Goal: Task Accomplishment & Management: Use online tool/utility

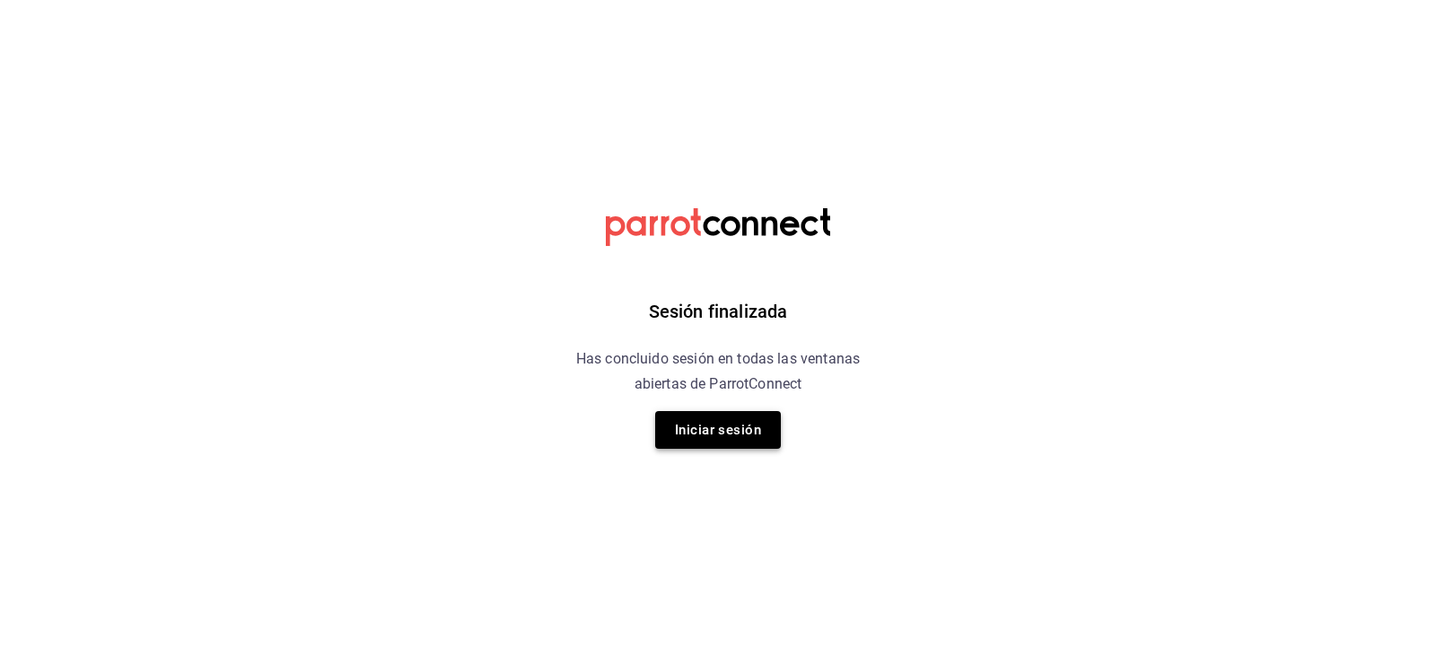
click at [738, 426] on button "Iniciar sesión" at bounding box center [718, 430] width 126 height 38
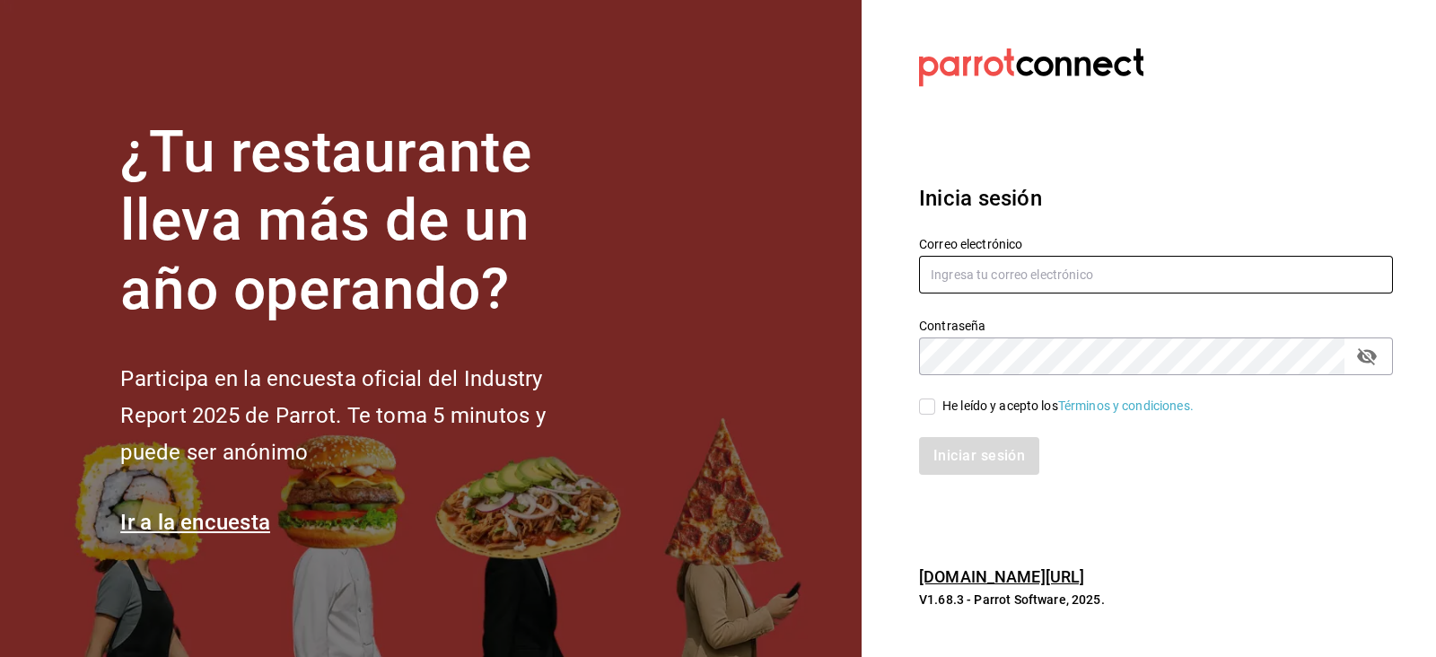
type input "Ruben.luz@grupocosteno.com"
click at [927, 411] on input "He leído y acepto los Términos y condiciones." at bounding box center [927, 406] width 16 height 16
checkbox input "true"
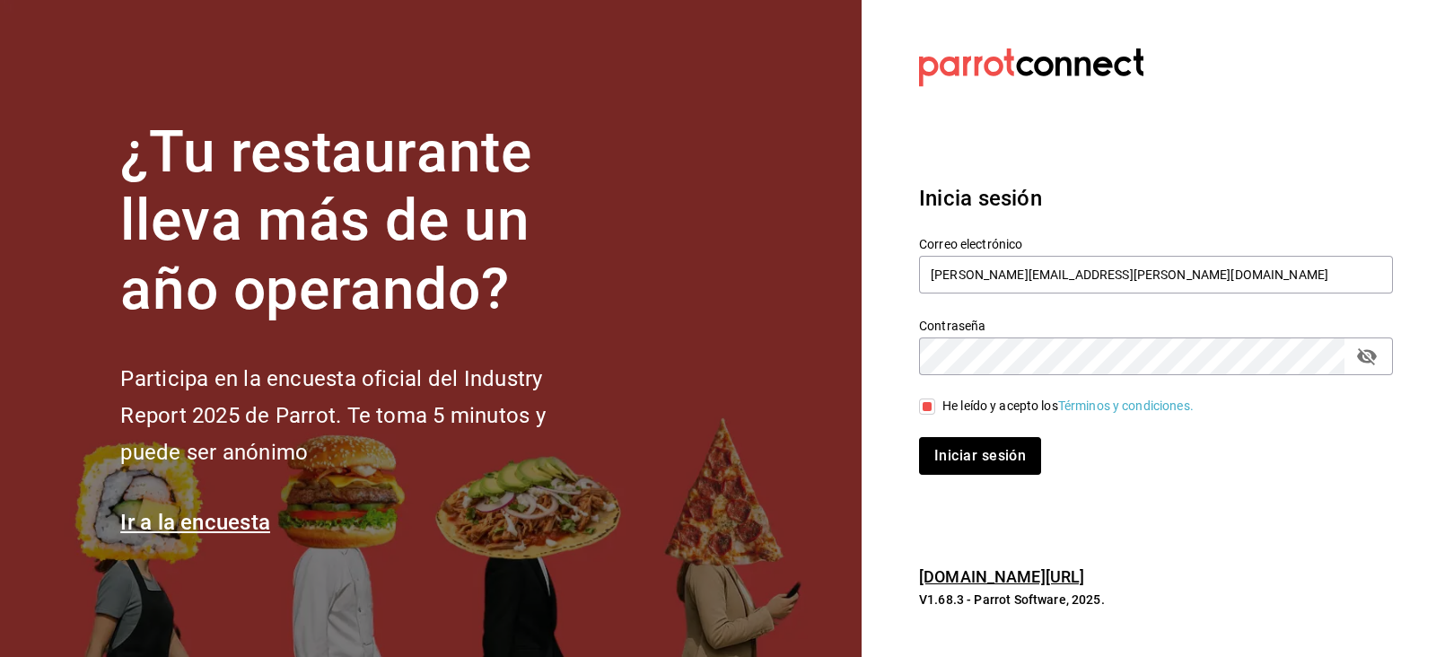
click at [956, 441] on button "Iniciar sesión" at bounding box center [980, 456] width 122 height 38
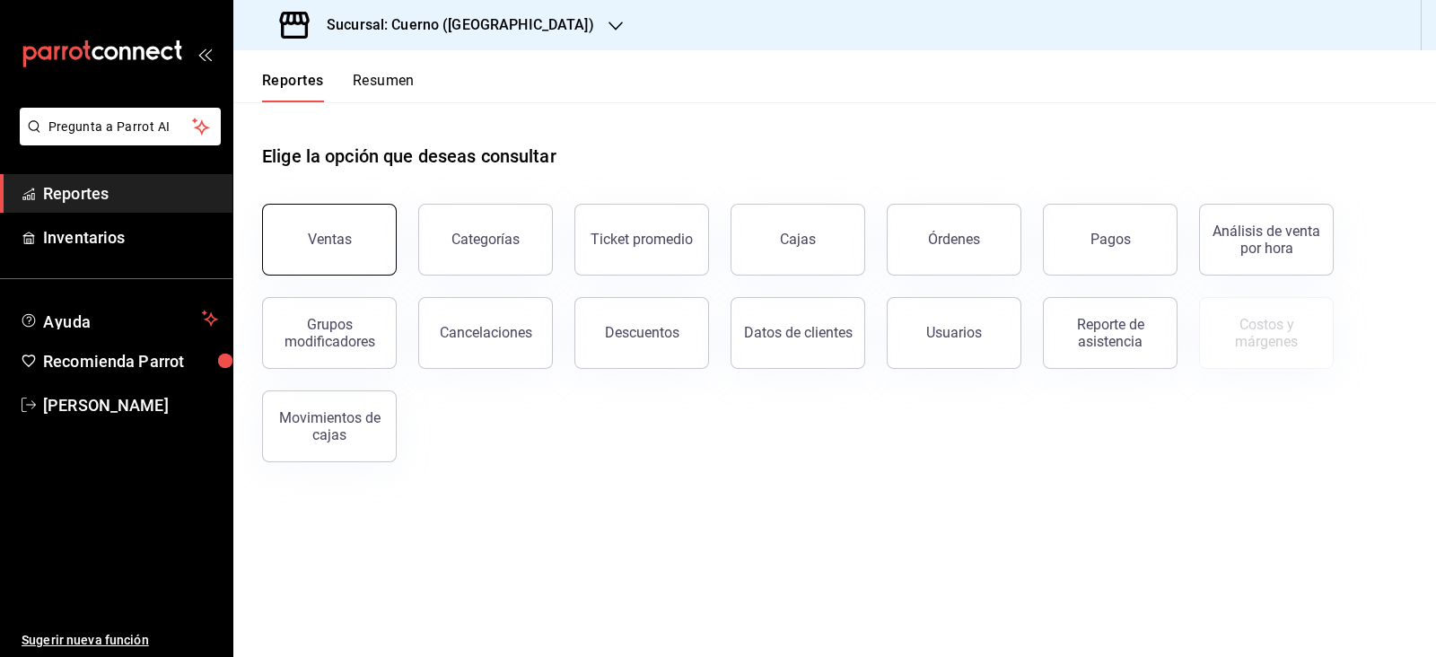
click at [338, 224] on button "Ventas" at bounding box center [329, 240] width 135 height 72
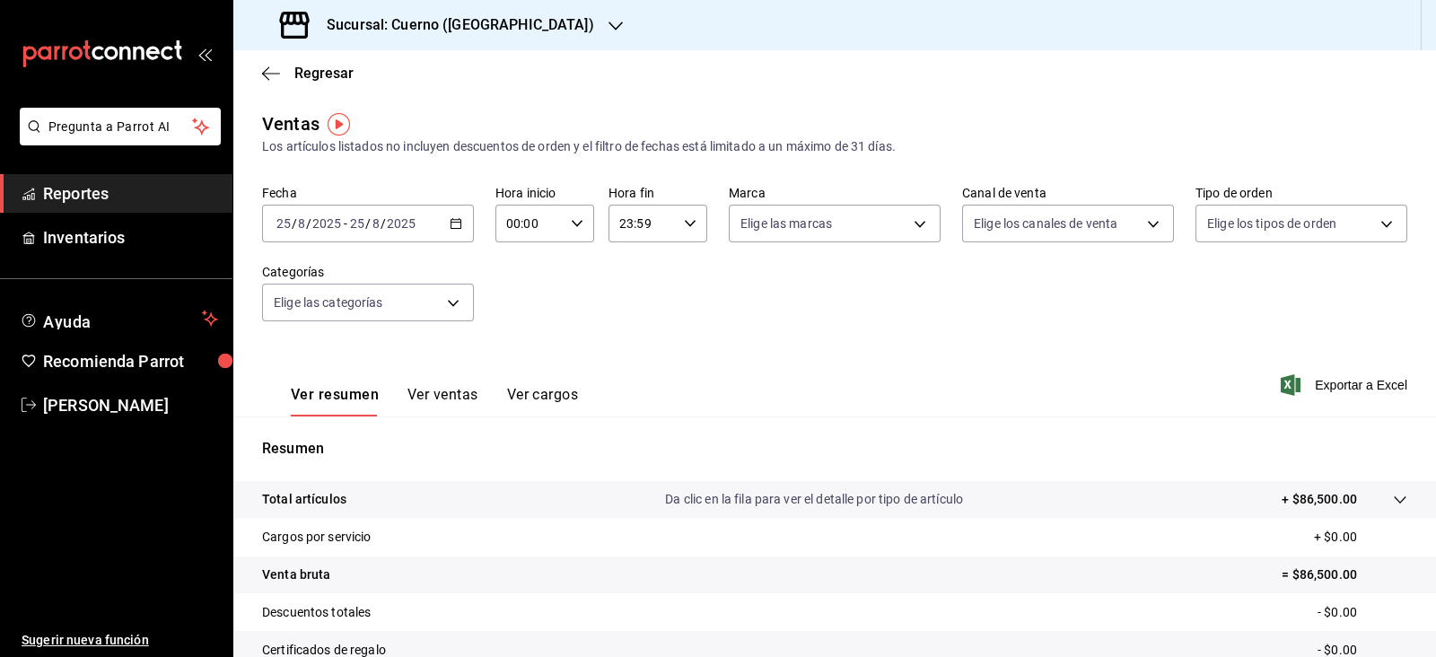
click at [608, 31] on icon "button" at bounding box center [615, 26] width 14 height 14
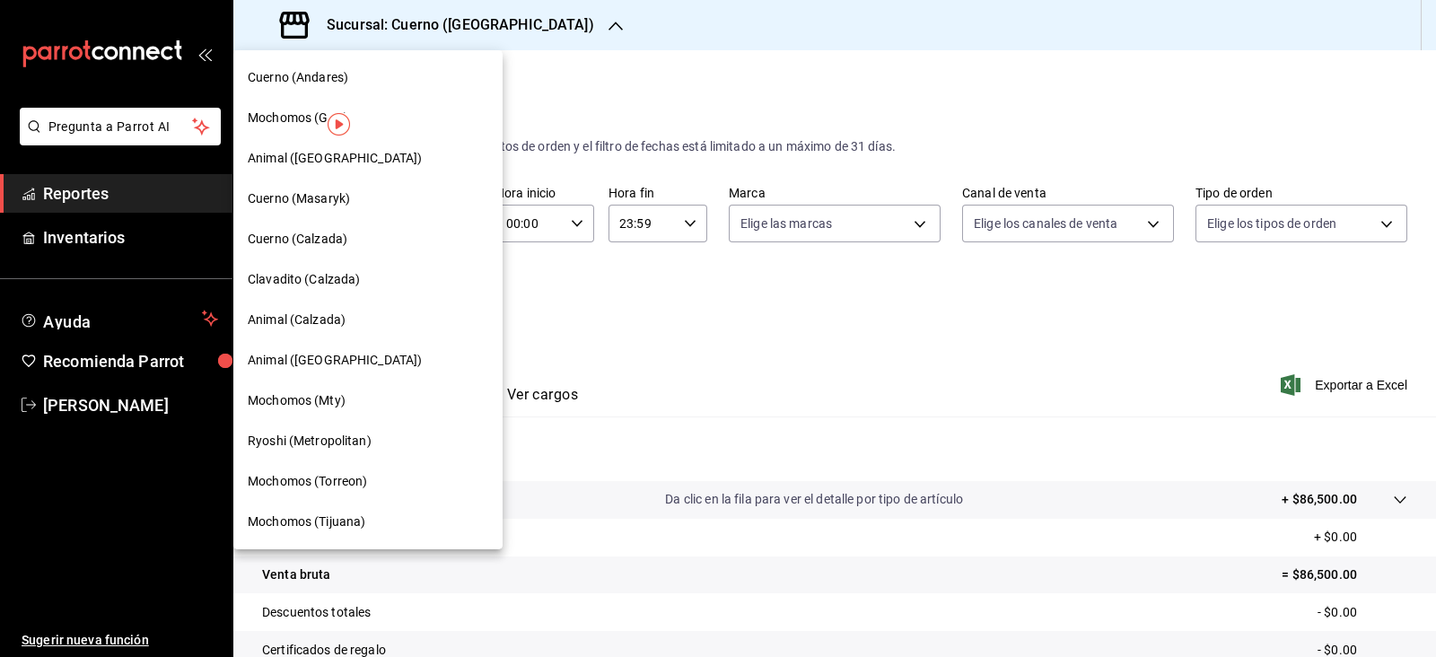
click at [310, 117] on span "Mochomos (GDL)" at bounding box center [298, 118] width 100 height 19
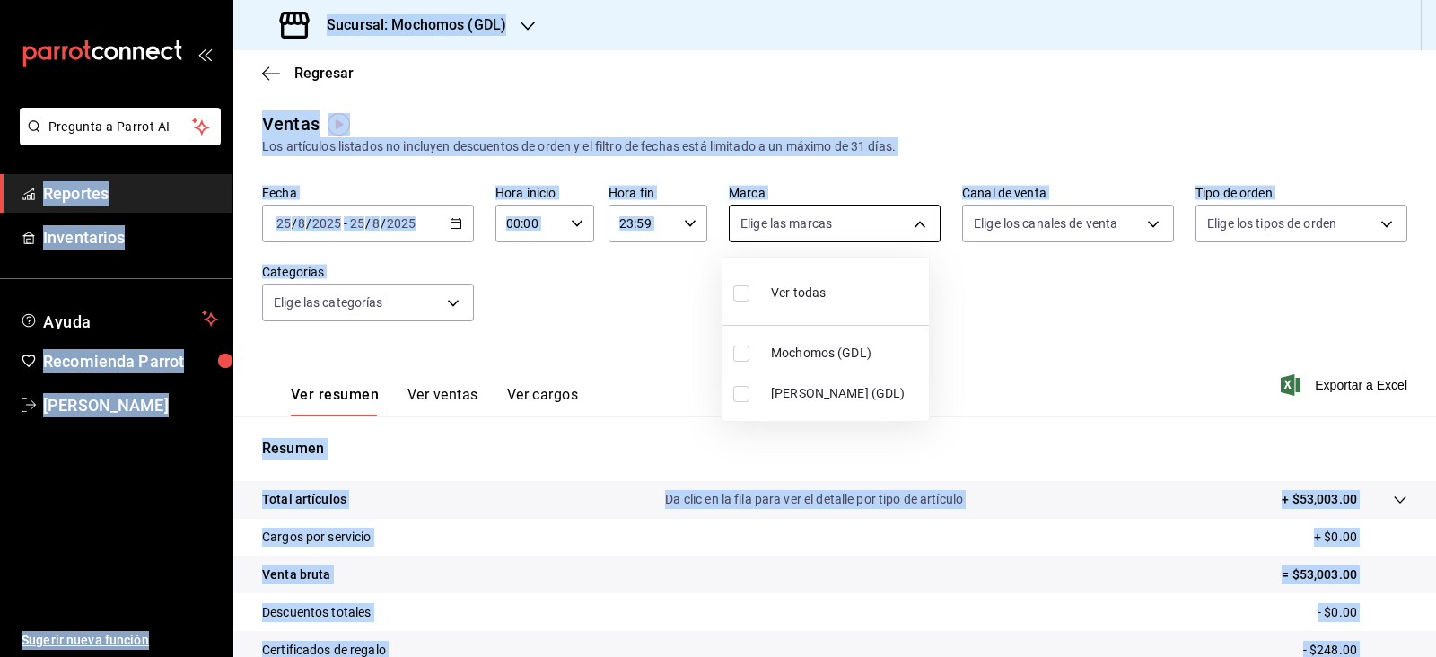
click at [911, 231] on body "Pregunta a Parrot AI Reportes Inventarios Ayuda Recomienda Parrot Ruben Luz Sug…" at bounding box center [718, 328] width 1436 height 657
click at [772, 401] on span "[PERSON_NAME] (GDL)" at bounding box center [846, 393] width 151 height 19
type input "9cac9703-0c5a-4d8b-addd-5b6b571d65b9"
checkbox input "true"
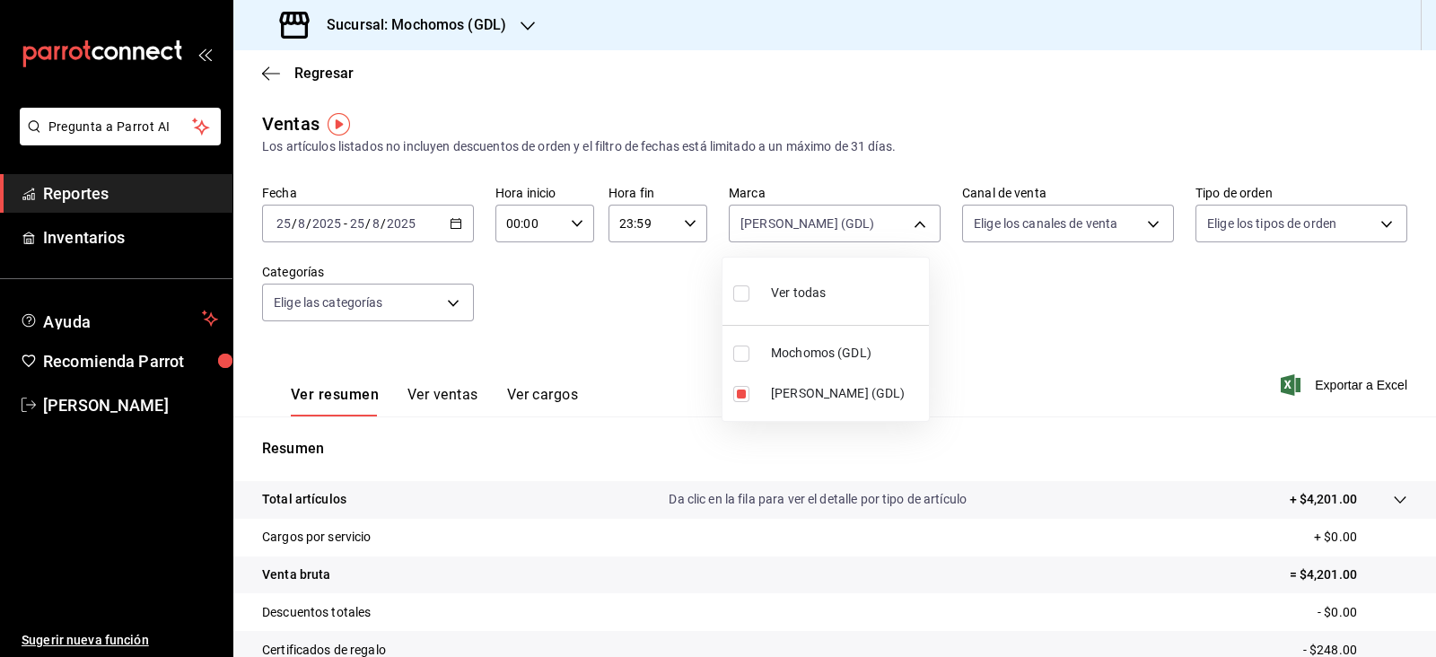
click at [408, 226] on div at bounding box center [718, 328] width 1436 height 657
click at [408, 226] on input "2025" at bounding box center [401, 223] width 31 height 14
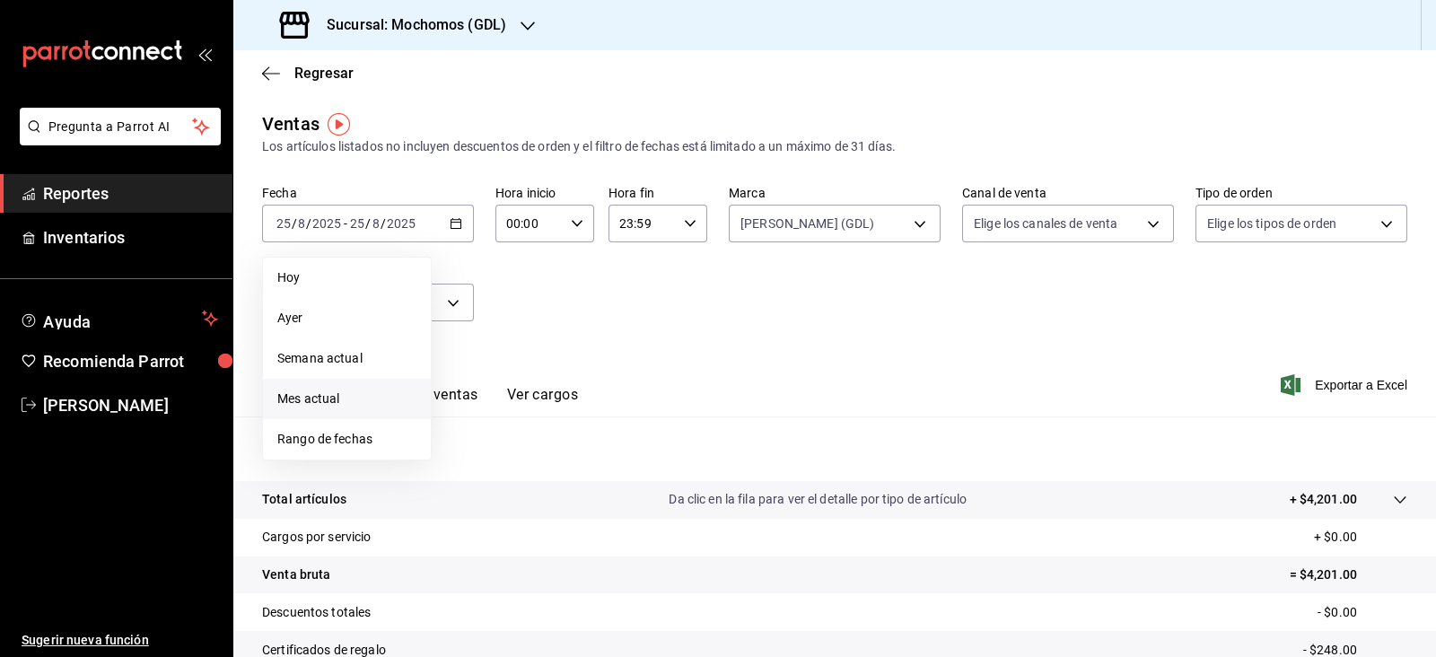
click at [354, 406] on span "Mes actual" at bounding box center [346, 398] width 139 height 19
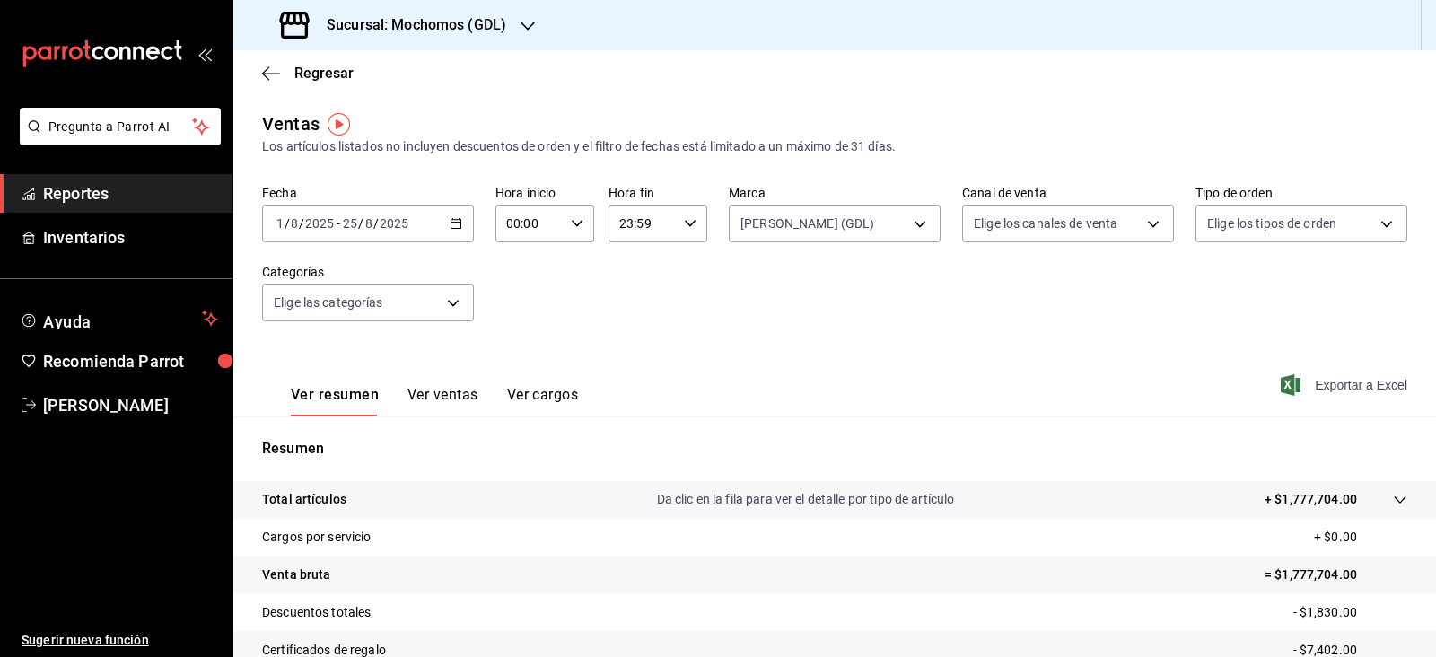
click at [1334, 388] on span "Exportar a Excel" at bounding box center [1345, 385] width 123 height 22
click at [718, 358] on div "Ver resumen Ver ventas Ver cargos Exportar a Excel" at bounding box center [834, 380] width 1202 height 74
click at [673, 305] on div "Fecha 2025-08-01 1 / 8 / 2025 - 2025-08-25 25 / 8 / 2025 Hora inicio 00:00 Hora…" at bounding box center [834, 264] width 1145 height 158
